Goal: Task Accomplishment & Management: Manage account settings

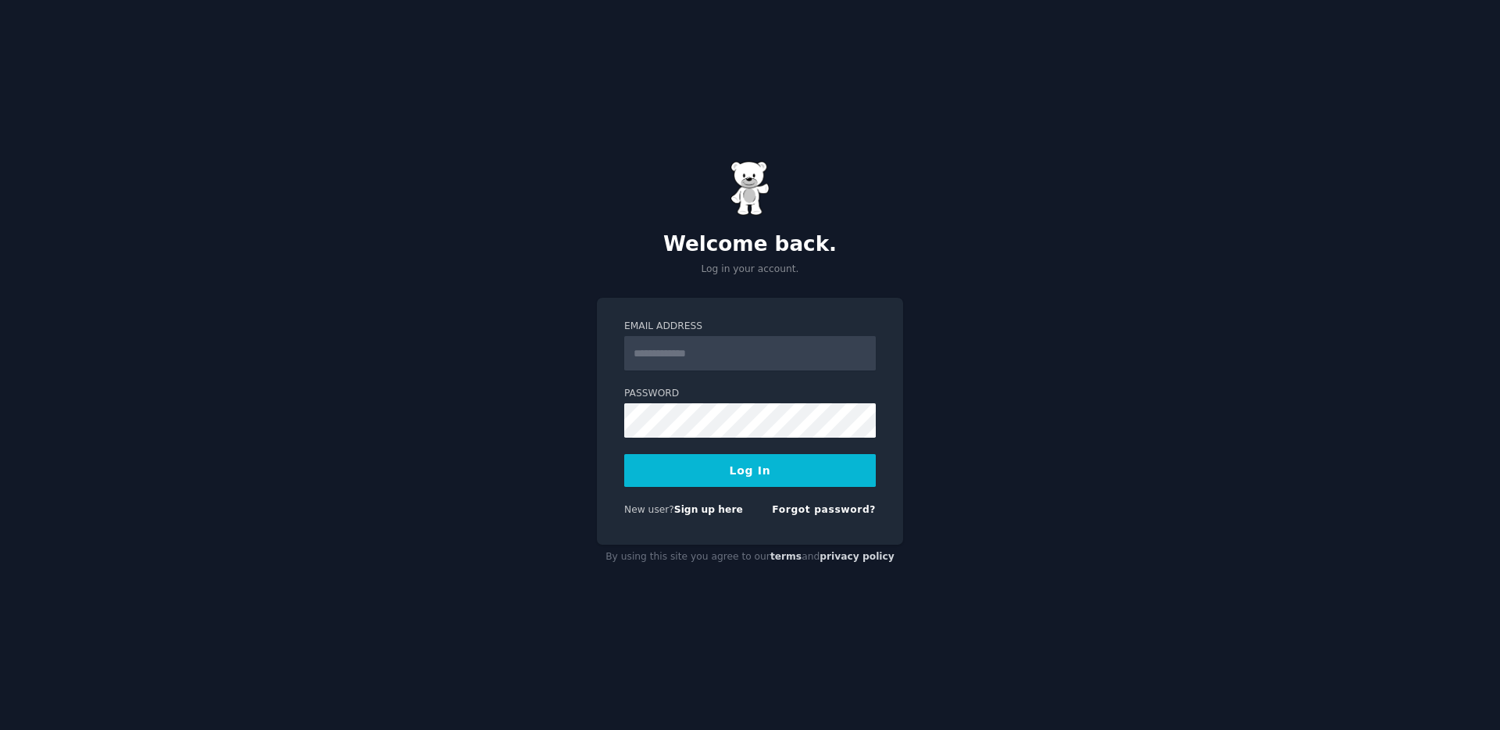
click at [791, 354] on input "Email Address" at bounding box center [750, 353] width 252 height 34
type input "**********"
click at [757, 474] on button "Log In" at bounding box center [750, 470] width 252 height 33
